Goal: Register for event/course

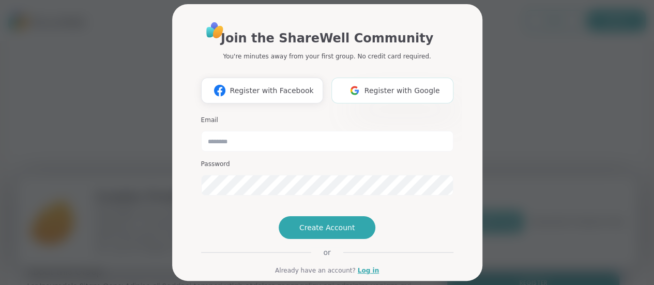
click at [383, 92] on span "Register with Google" at bounding box center [402, 90] width 75 height 11
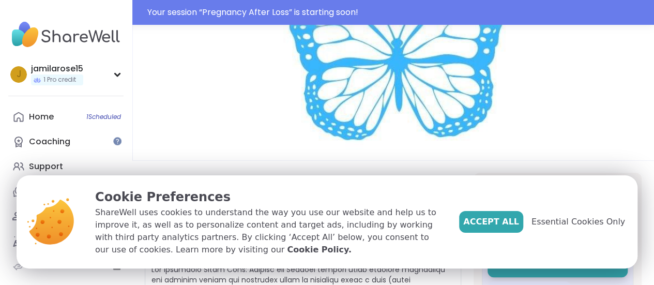
click at [578, 134] on img at bounding box center [393, 92] width 522 height 135
click at [585, 219] on span "Essential Cookies Only" at bounding box center [579, 222] width 94 height 12
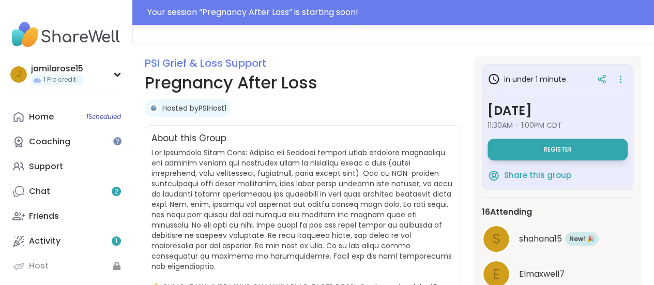
scroll to position [122, 0]
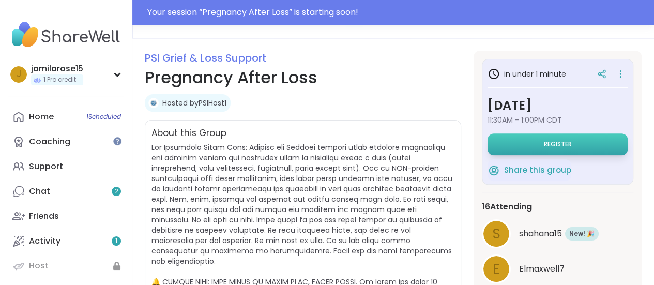
click at [565, 135] on button "Register" at bounding box center [558, 144] width 140 height 22
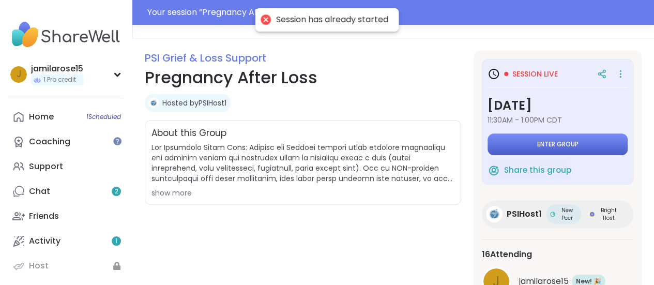
click at [562, 140] on span "Enter group" at bounding box center [557, 144] width 41 height 8
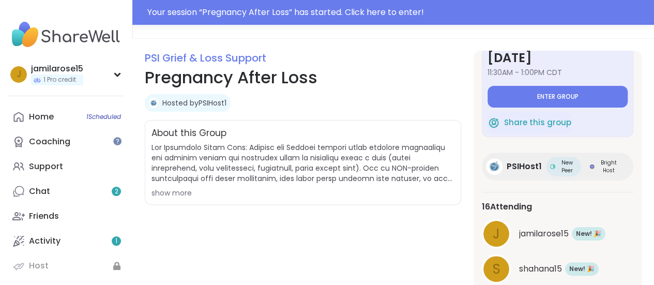
scroll to position [50, 0]
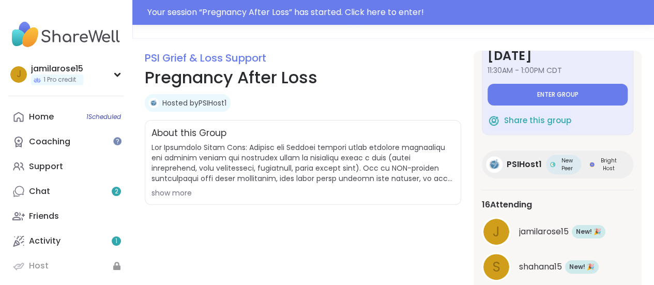
click at [176, 193] on div "show more" at bounding box center [302, 193] width 303 height 10
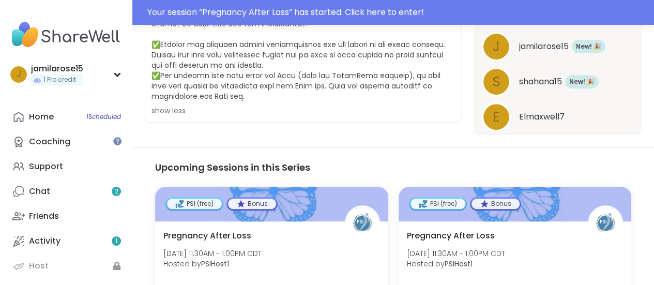
scroll to position [415, 0]
